Goal: Navigation & Orientation: Find specific page/section

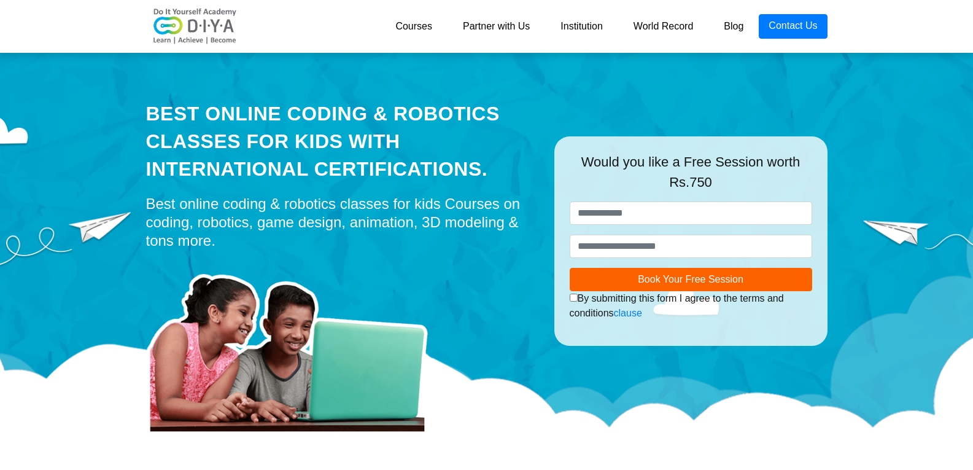
click at [406, 30] on link "Courses" at bounding box center [414, 26] width 68 height 25
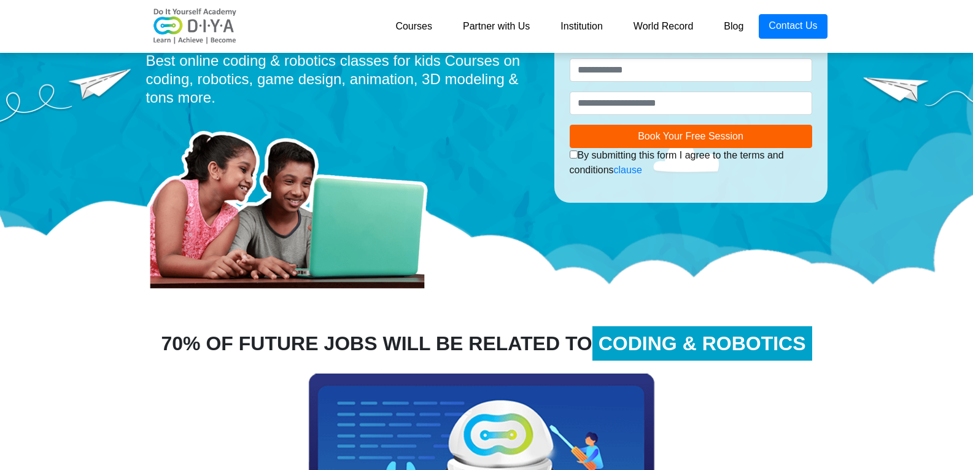
scroll to position [573, 0]
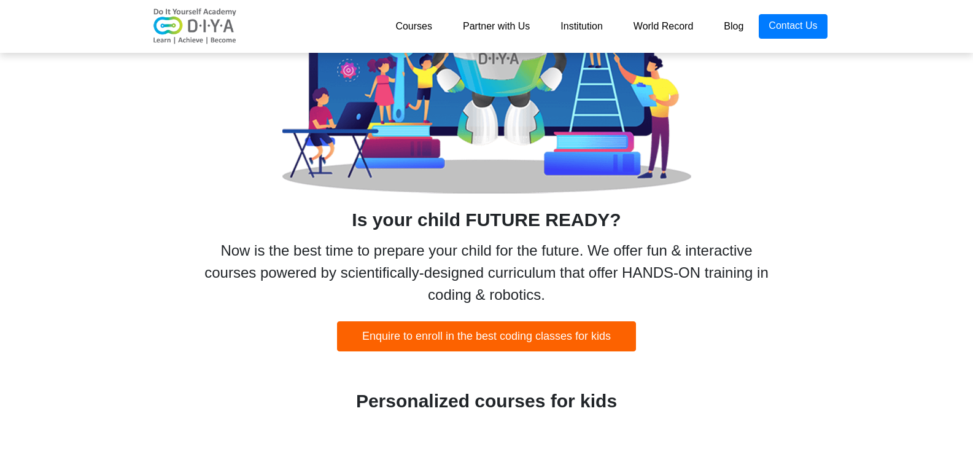
click at [505, 25] on link "Partner with Us" at bounding box center [496, 26] width 98 height 25
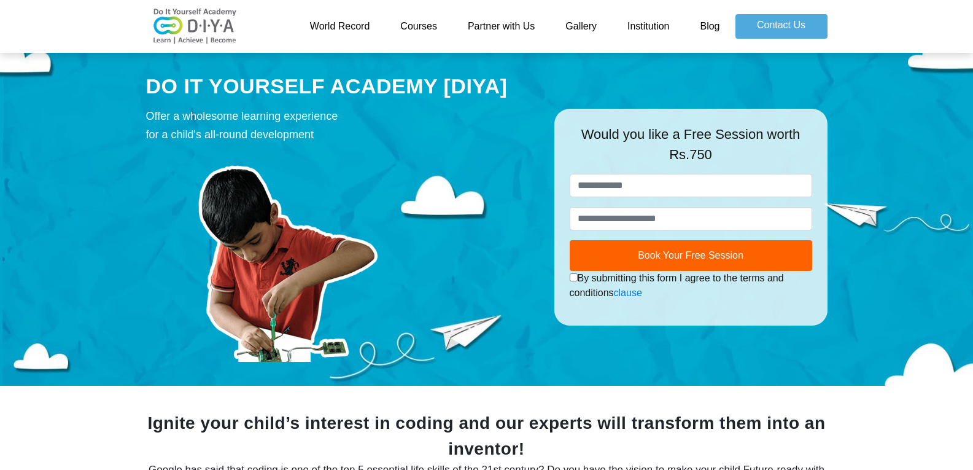
click at [428, 25] on link "Courses" at bounding box center [419, 26] width 68 height 25
click at [433, 25] on link "Courses" at bounding box center [419, 26] width 68 height 25
click at [664, 26] on link "Institution" at bounding box center [648, 26] width 72 height 25
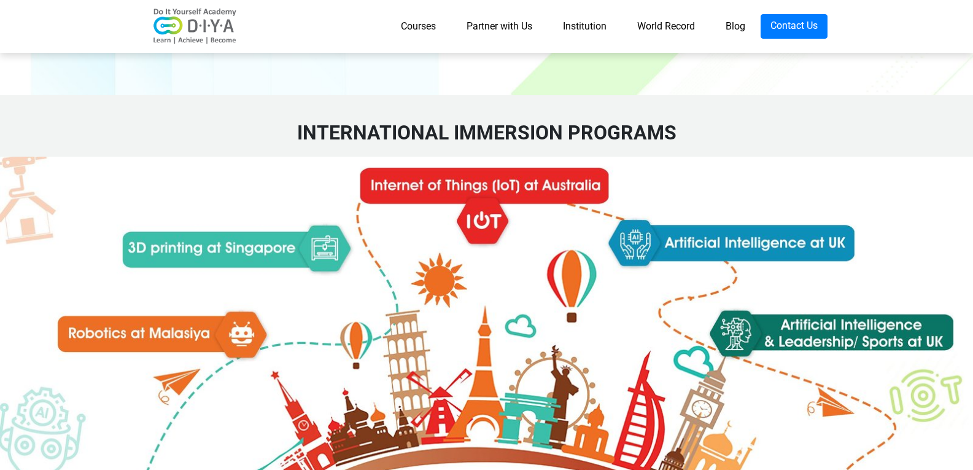
scroll to position [1862, 0]
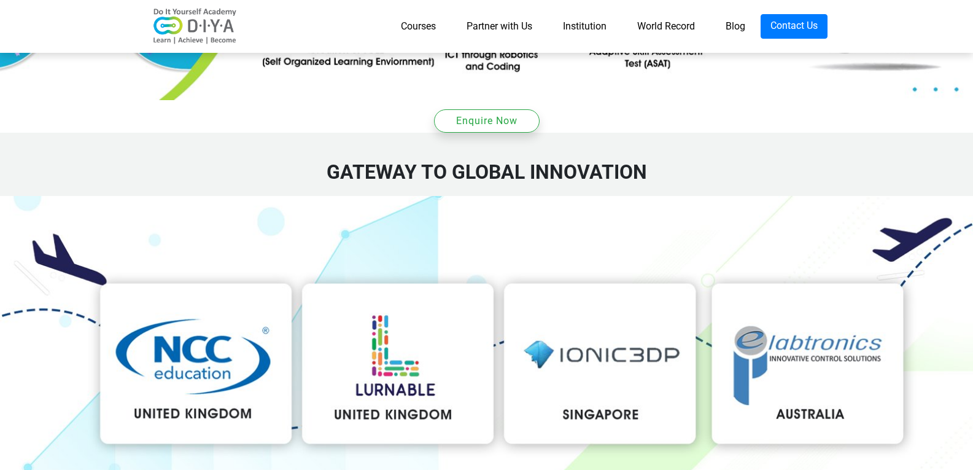
drag, startPoint x: 606, startPoint y: 236, endPoint x: 490, endPoint y: 414, distance: 212.1
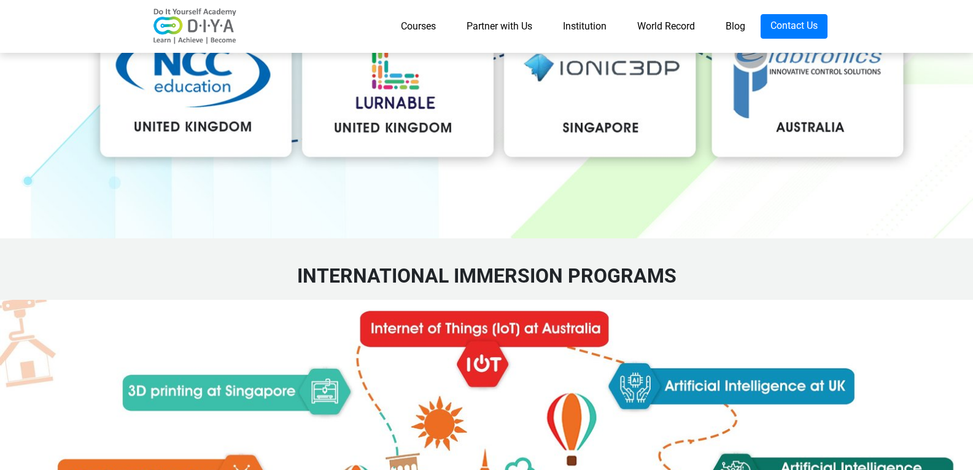
scroll to position [2291, 0]
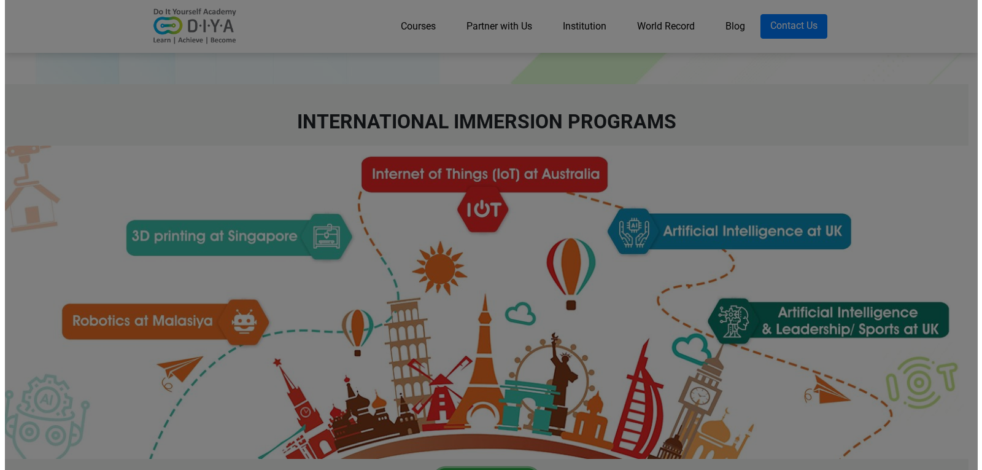
scroll to position [2300, 0]
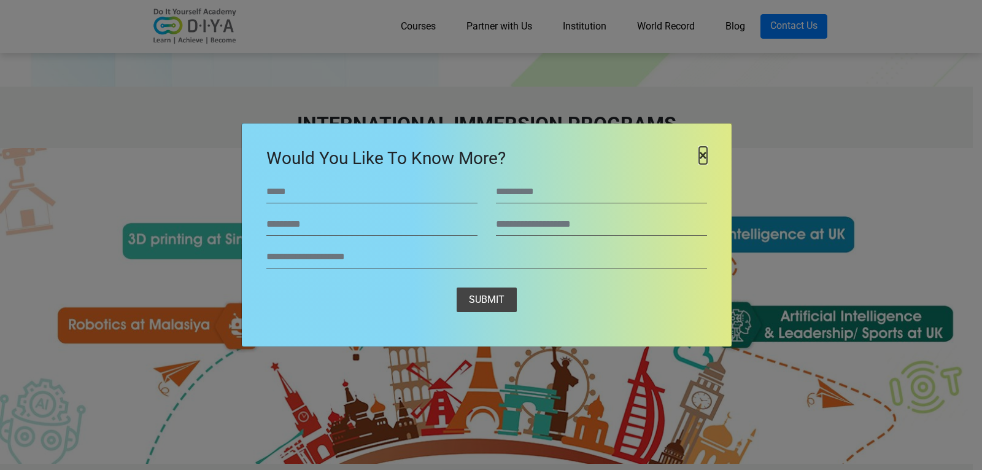
click at [704, 150] on span "×" at bounding box center [703, 155] width 8 height 17
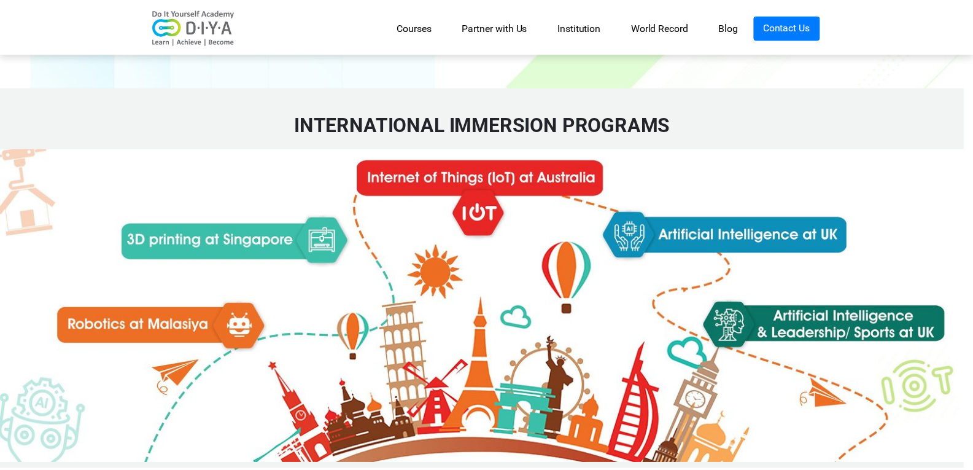
scroll to position [2157, 0]
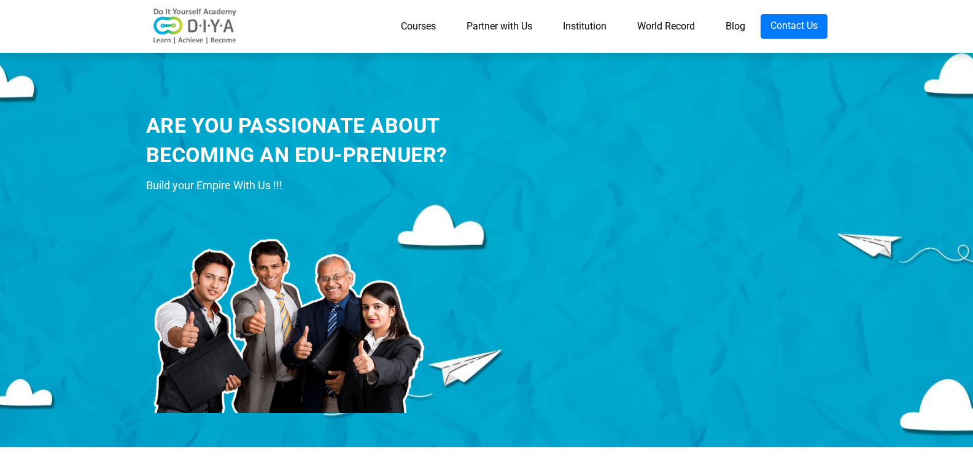
scroll to position [143, 0]
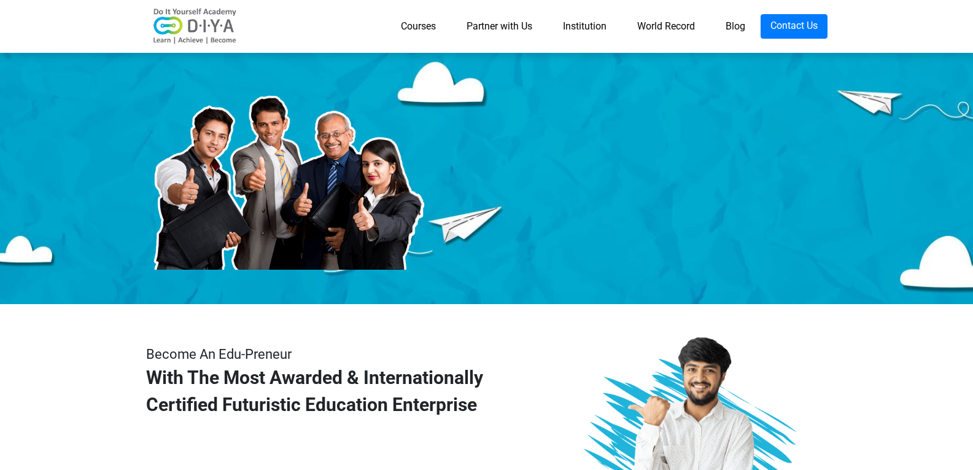
click at [567, 21] on link "Institution" at bounding box center [585, 26] width 74 height 25
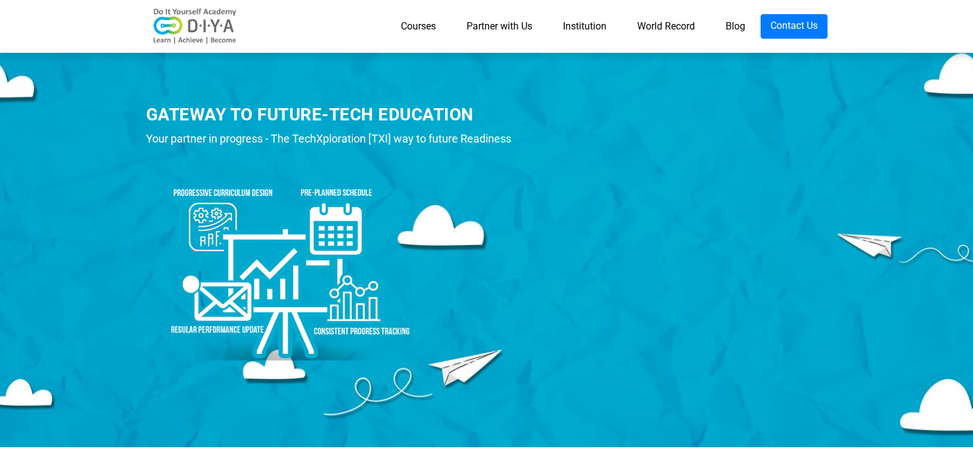
click at [230, 28] on img at bounding box center [195, 26] width 98 height 37
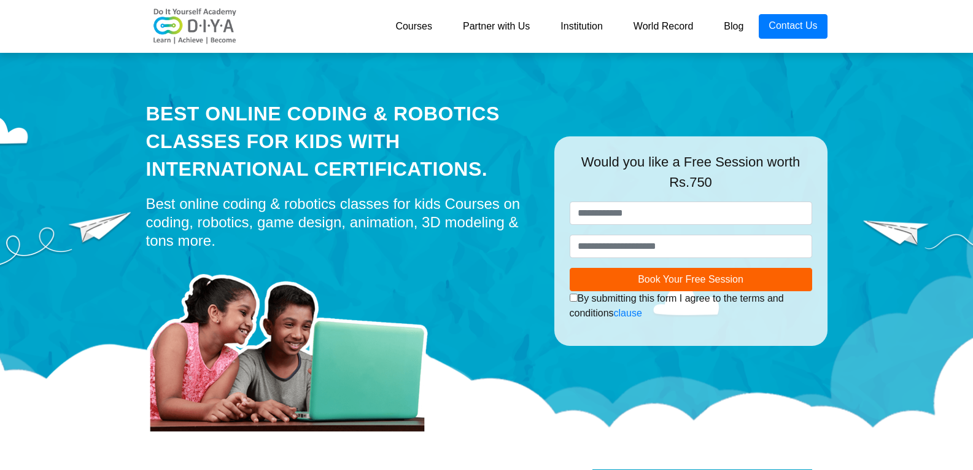
scroll to position [859, 0]
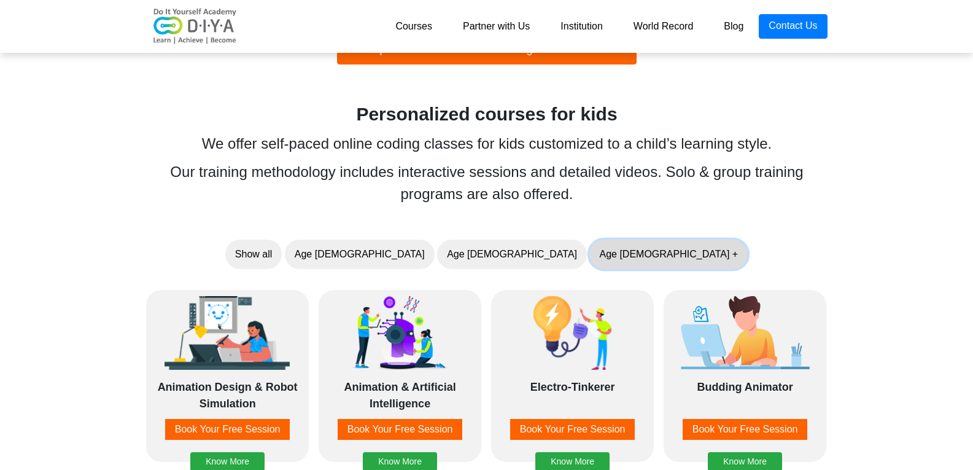
click at [589, 255] on button "Age [DEMOGRAPHIC_DATA] +" at bounding box center [668, 253] width 158 height 29
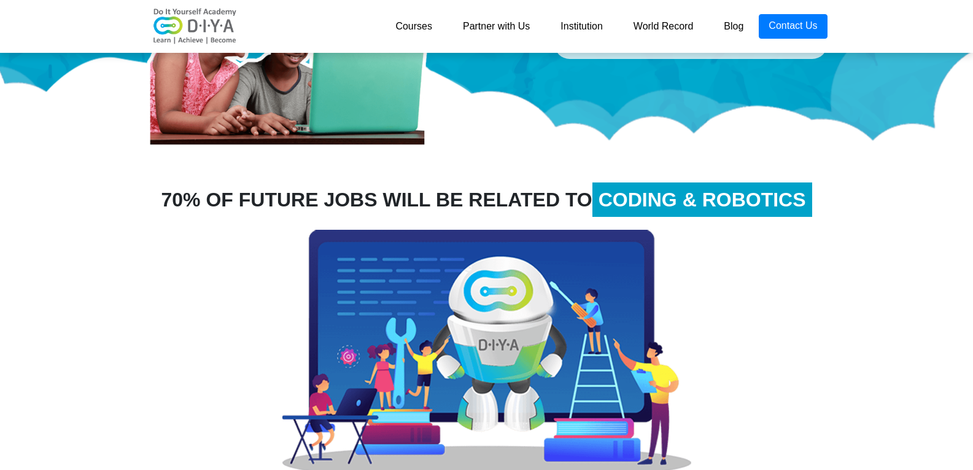
scroll to position [0, 0]
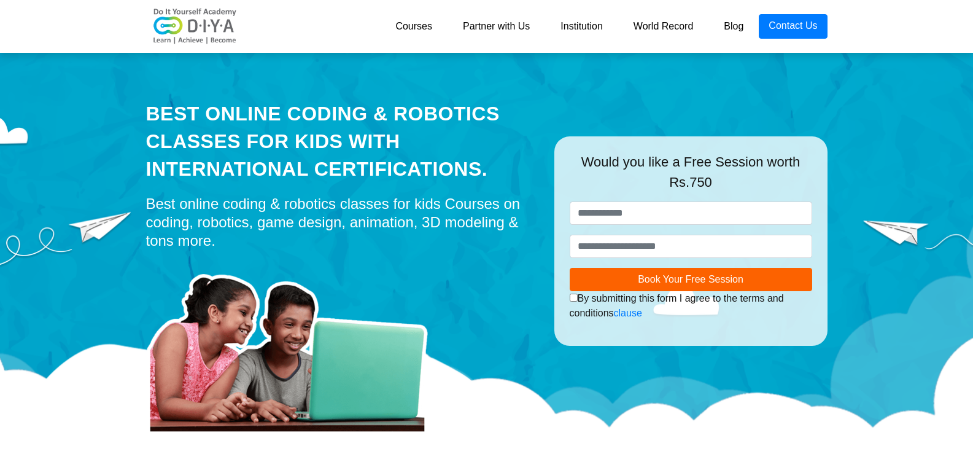
click at [199, 14] on img at bounding box center [195, 26] width 98 height 37
click at [441, 27] on link "Courses" at bounding box center [414, 26] width 68 height 25
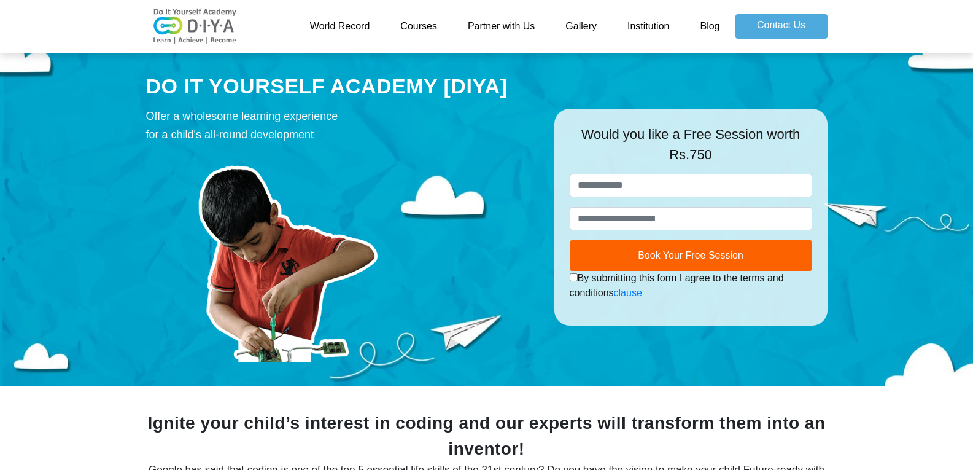
click at [535, 28] on link "Partner with Us" at bounding box center [501, 26] width 98 height 25
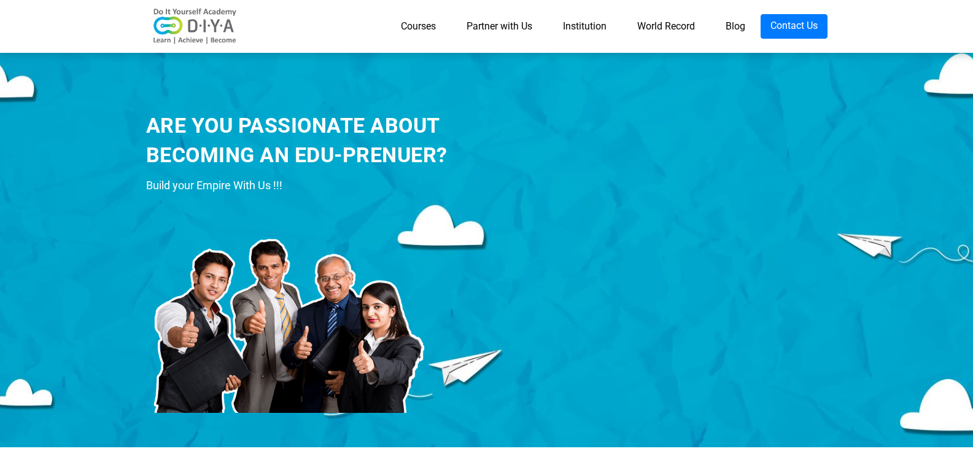
click at [668, 33] on link "World Record" at bounding box center [666, 26] width 88 height 25
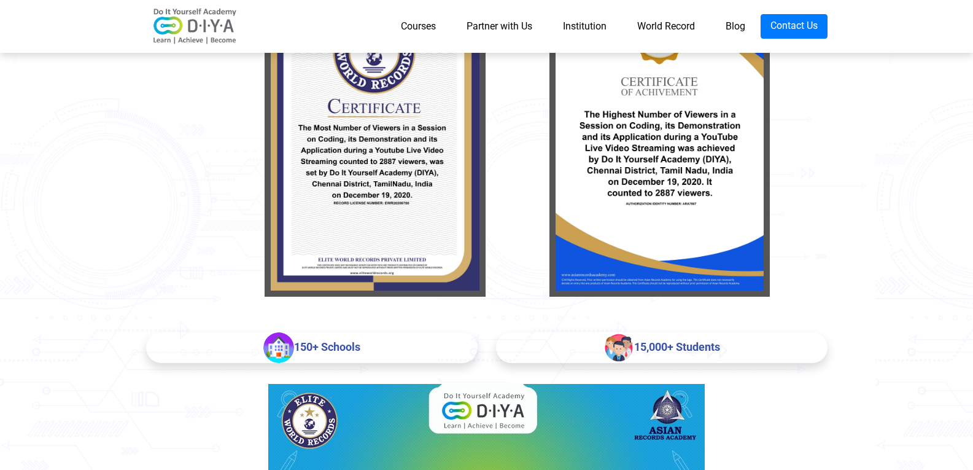
scroll to position [143, 0]
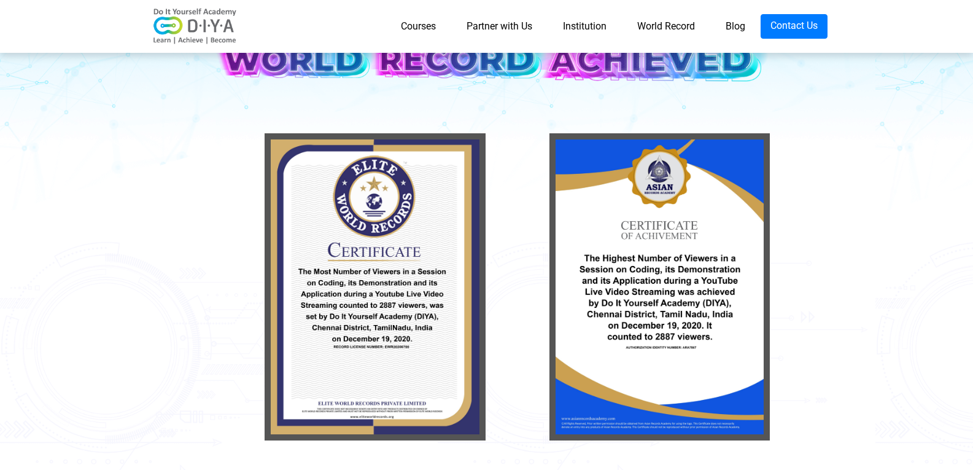
drag, startPoint x: 347, startPoint y: 301, endPoint x: 633, endPoint y: 293, distance: 286.1
click at [633, 293] on img at bounding box center [659, 286] width 220 height 307
click at [689, 325] on img at bounding box center [659, 286] width 220 height 307
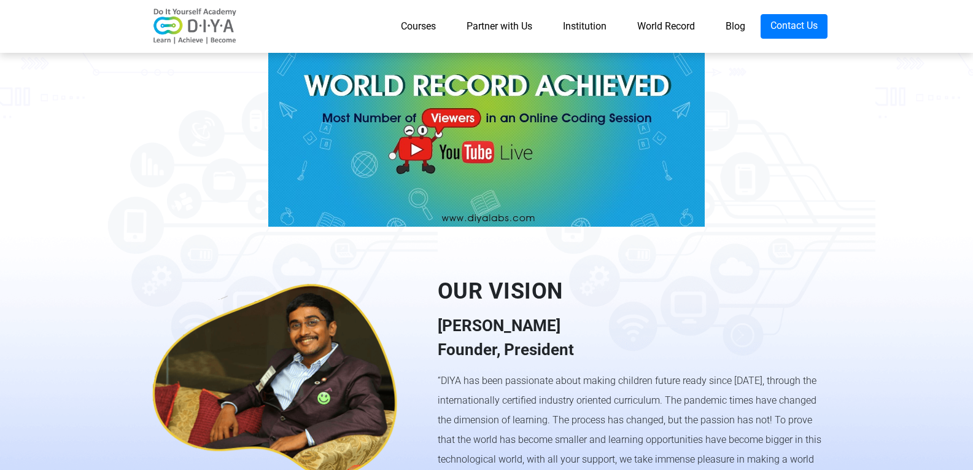
scroll to position [1119, 0]
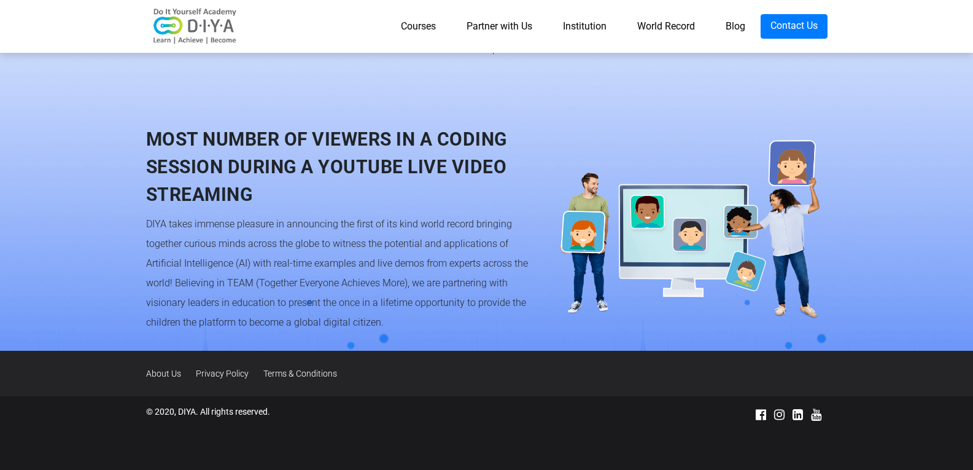
click at [475, 34] on link "Partner with Us" at bounding box center [499, 26] width 96 height 25
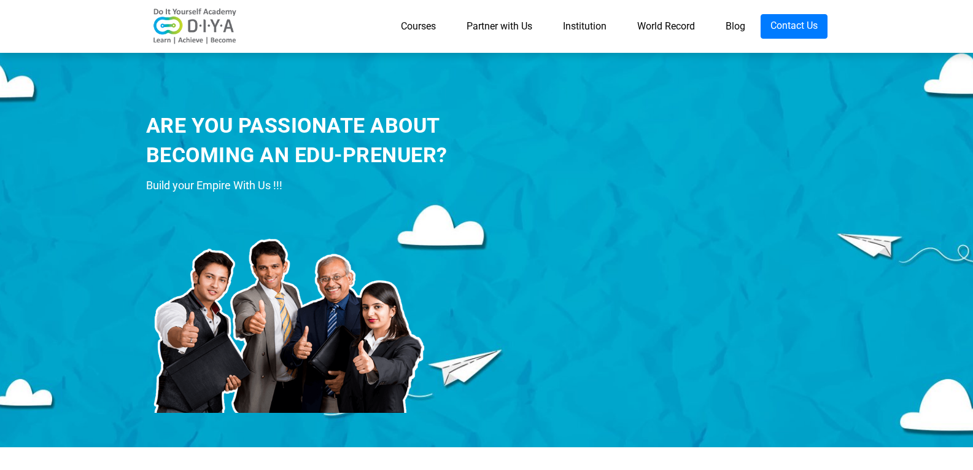
click at [171, 34] on img at bounding box center [195, 26] width 98 height 37
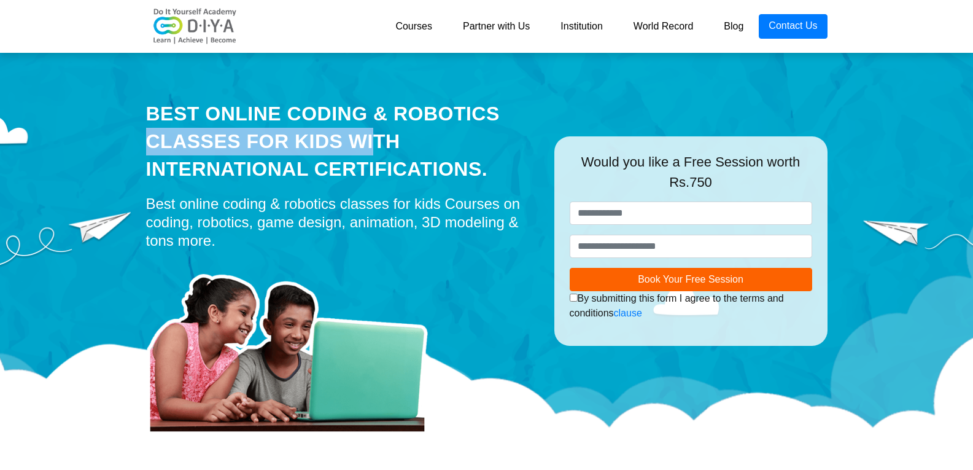
drag, startPoint x: 126, startPoint y: 106, endPoint x: 393, endPoint y: 109, distance: 267.6
click at [393, 109] on div "Best Online Coding & Robotics Classes for kids with International Certification…" at bounding box center [486, 247] width 973 height 399
click at [319, 124] on div "Best Online Coding & Robotics Classes for kids with International Certification…" at bounding box center [341, 141] width 390 height 82
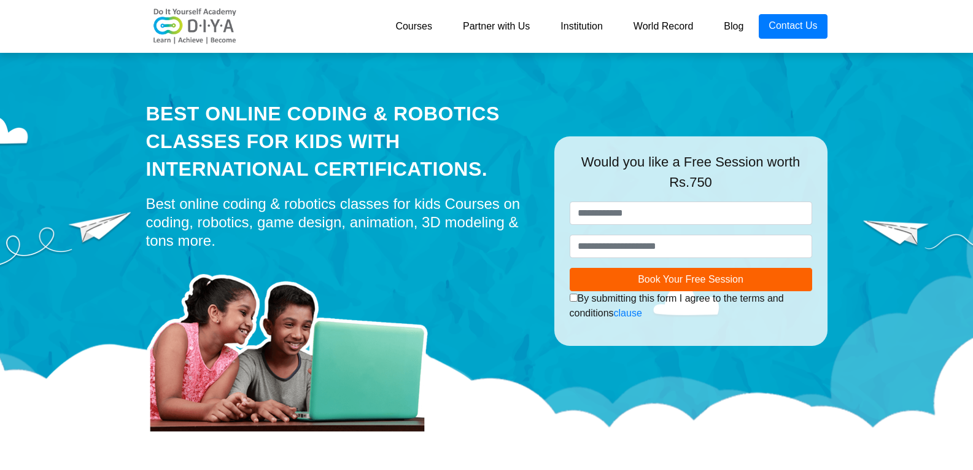
click at [512, 26] on link "Partner with Us" at bounding box center [496, 26] width 98 height 25
click at [582, 35] on link "Institution" at bounding box center [581, 26] width 72 height 25
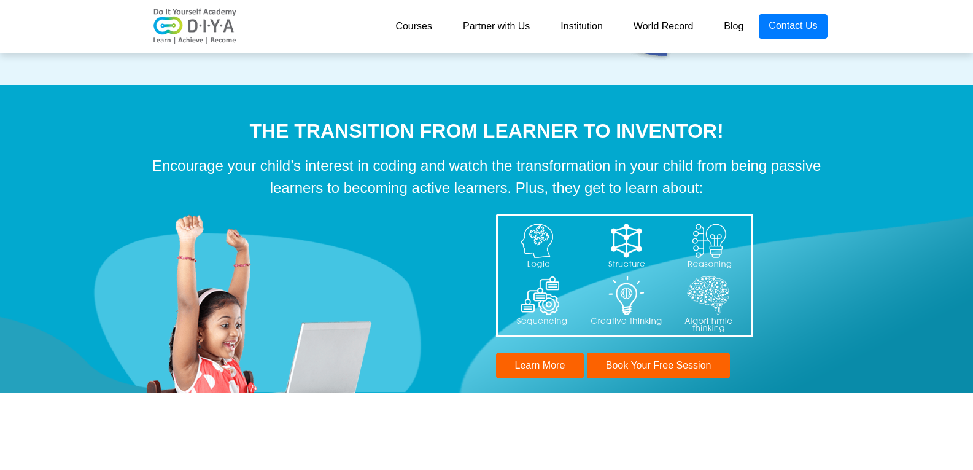
scroll to position [3483, 0]
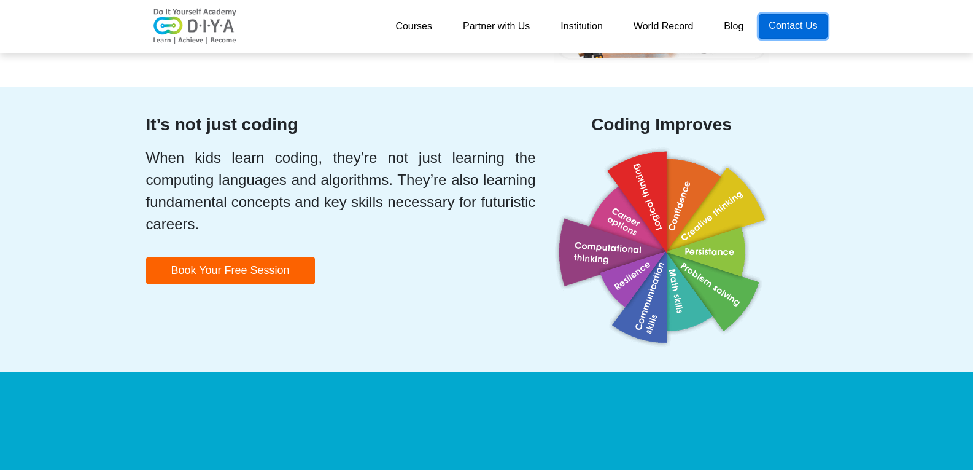
click at [799, 23] on link "Contact Us" at bounding box center [793, 26] width 68 height 25
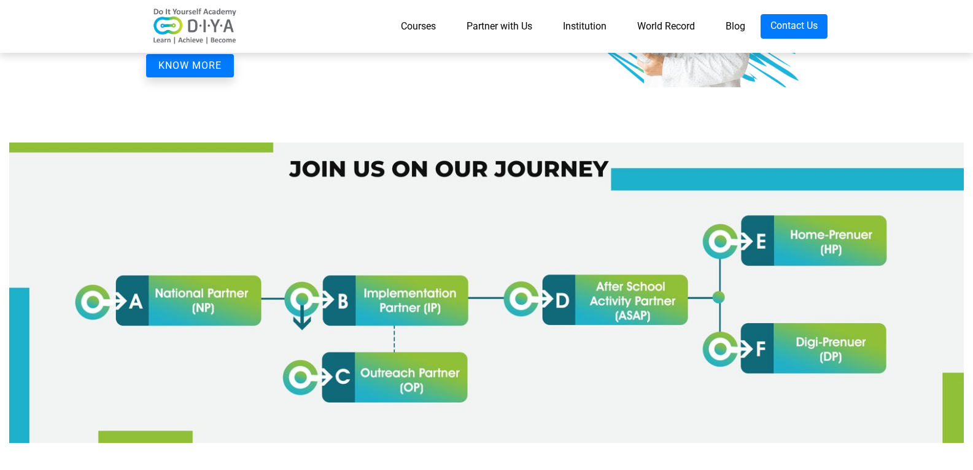
scroll to position [716, 0]
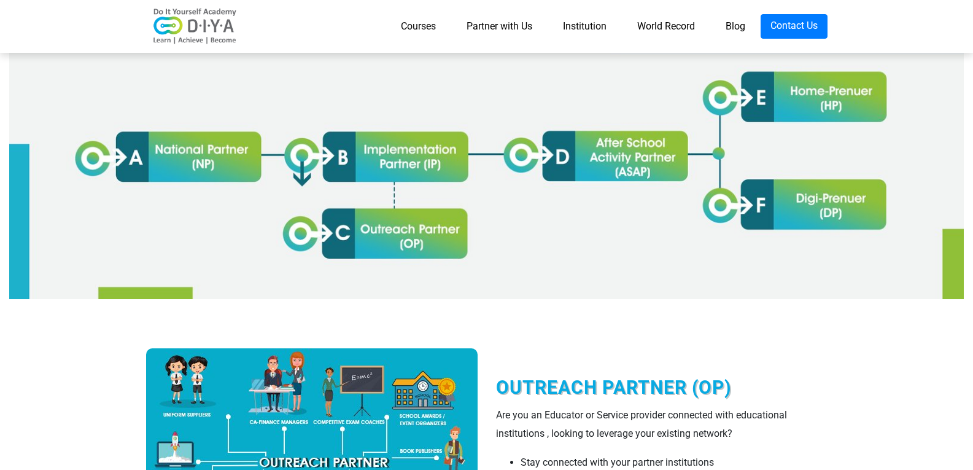
click at [101, 158] on img at bounding box center [486, 149] width 954 height 301
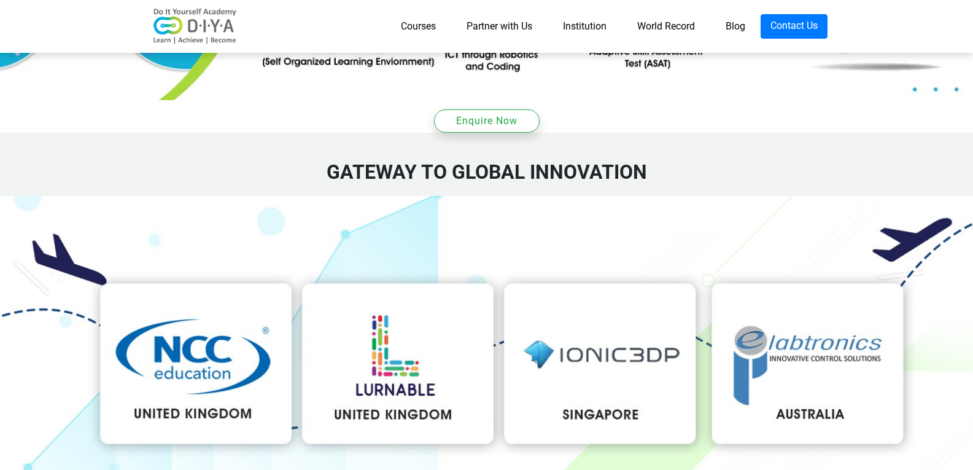
scroll to position [2148, 0]
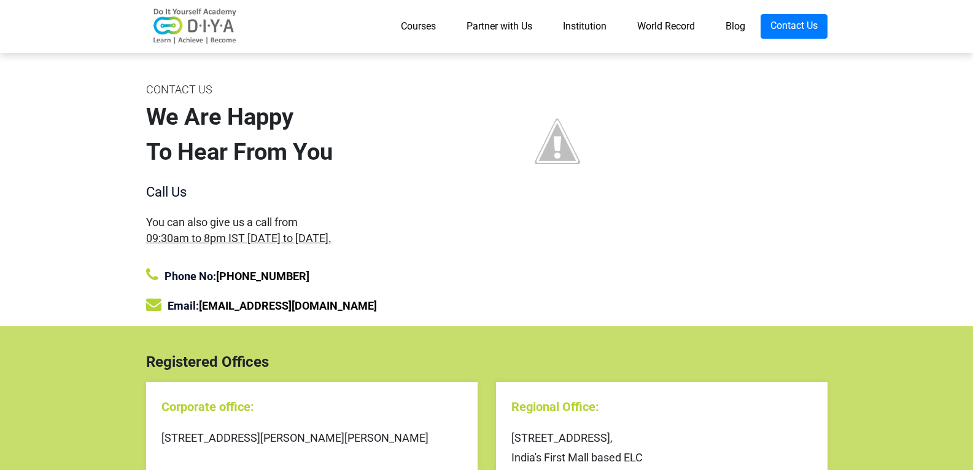
click at [185, 29] on img at bounding box center [195, 26] width 98 height 37
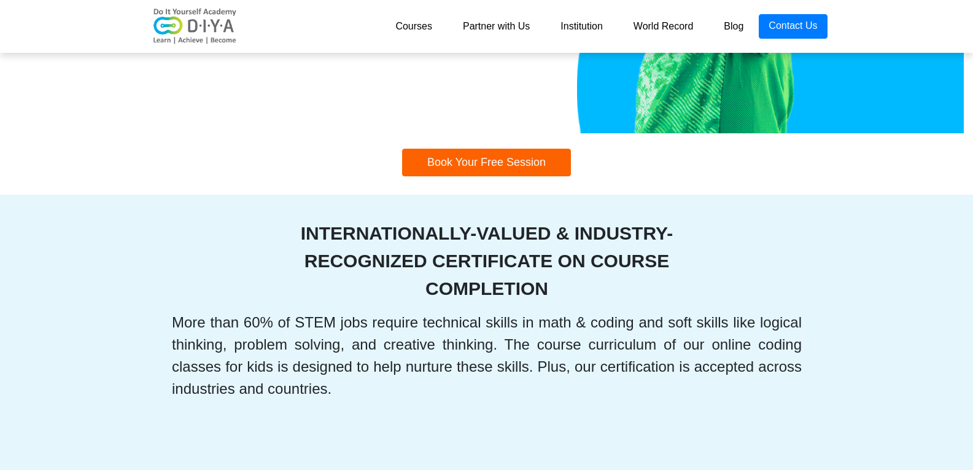
scroll to position [1908, 0]
